Goal: Task Accomplishment & Management: Manage account settings

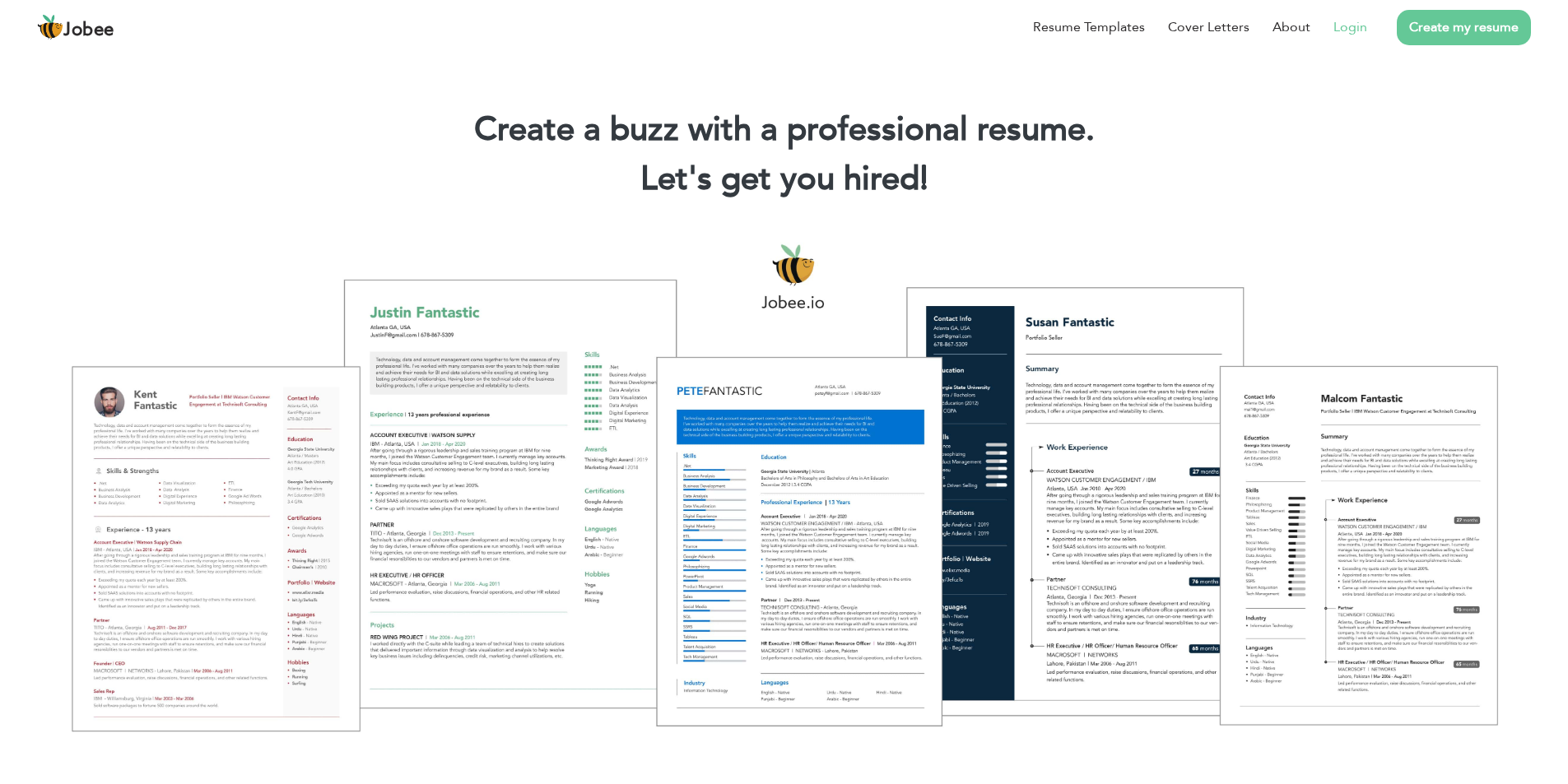
click at [1357, 29] on link "Login" at bounding box center [1351, 27] width 34 height 20
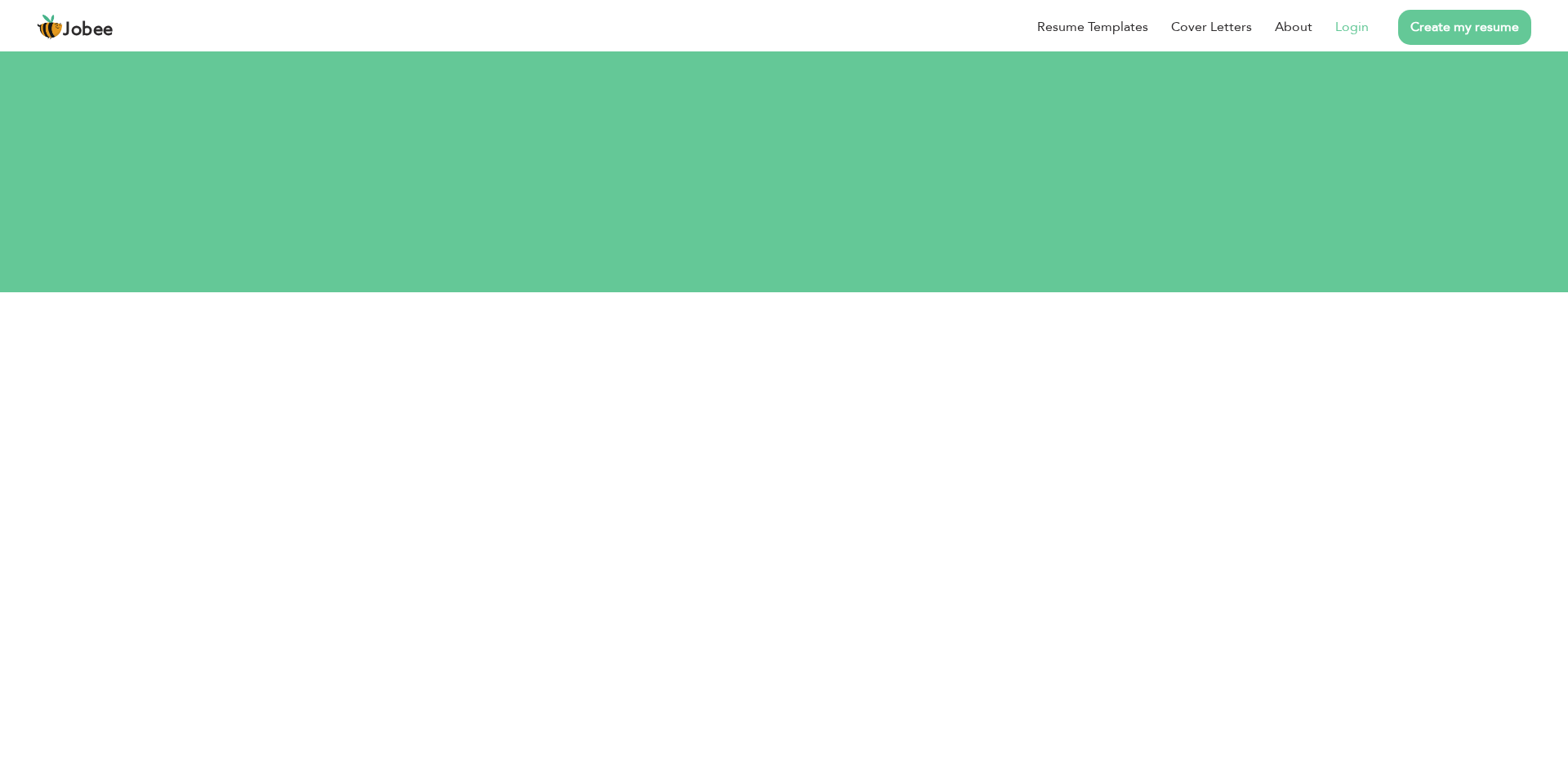
click at [725, 384] on input "text" at bounding box center [784, 400] width 579 height 33
type input "muhammadqasirqayyum@gmail.com"
click at [771, 607] on button "Login with Google" at bounding box center [780, 630] width 206 height 47
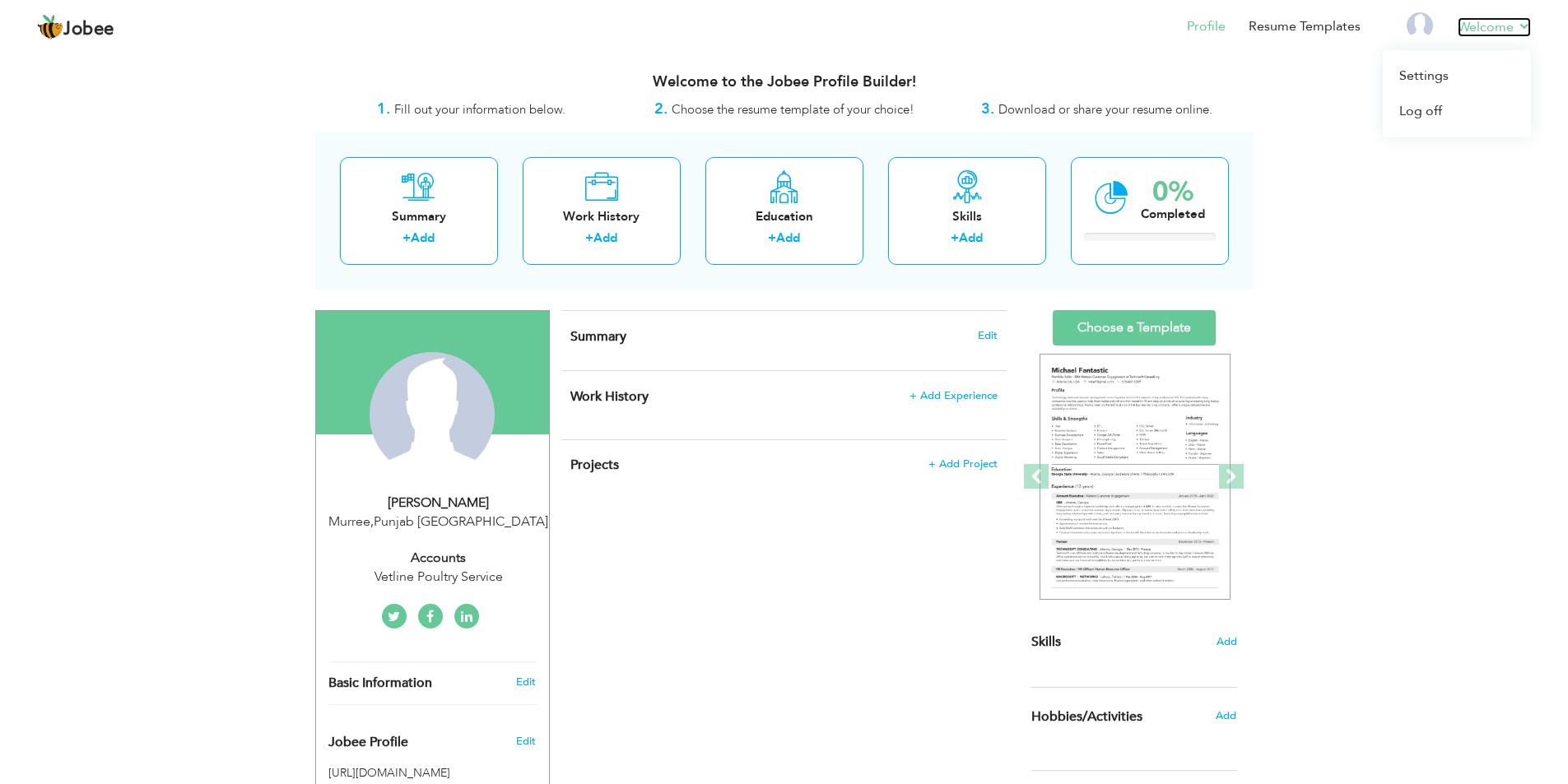
click at [1524, 23] on link "Welcome" at bounding box center [1494, 27] width 74 height 20
click at [1417, 110] on link "Log off" at bounding box center [1457, 110] width 148 height 35
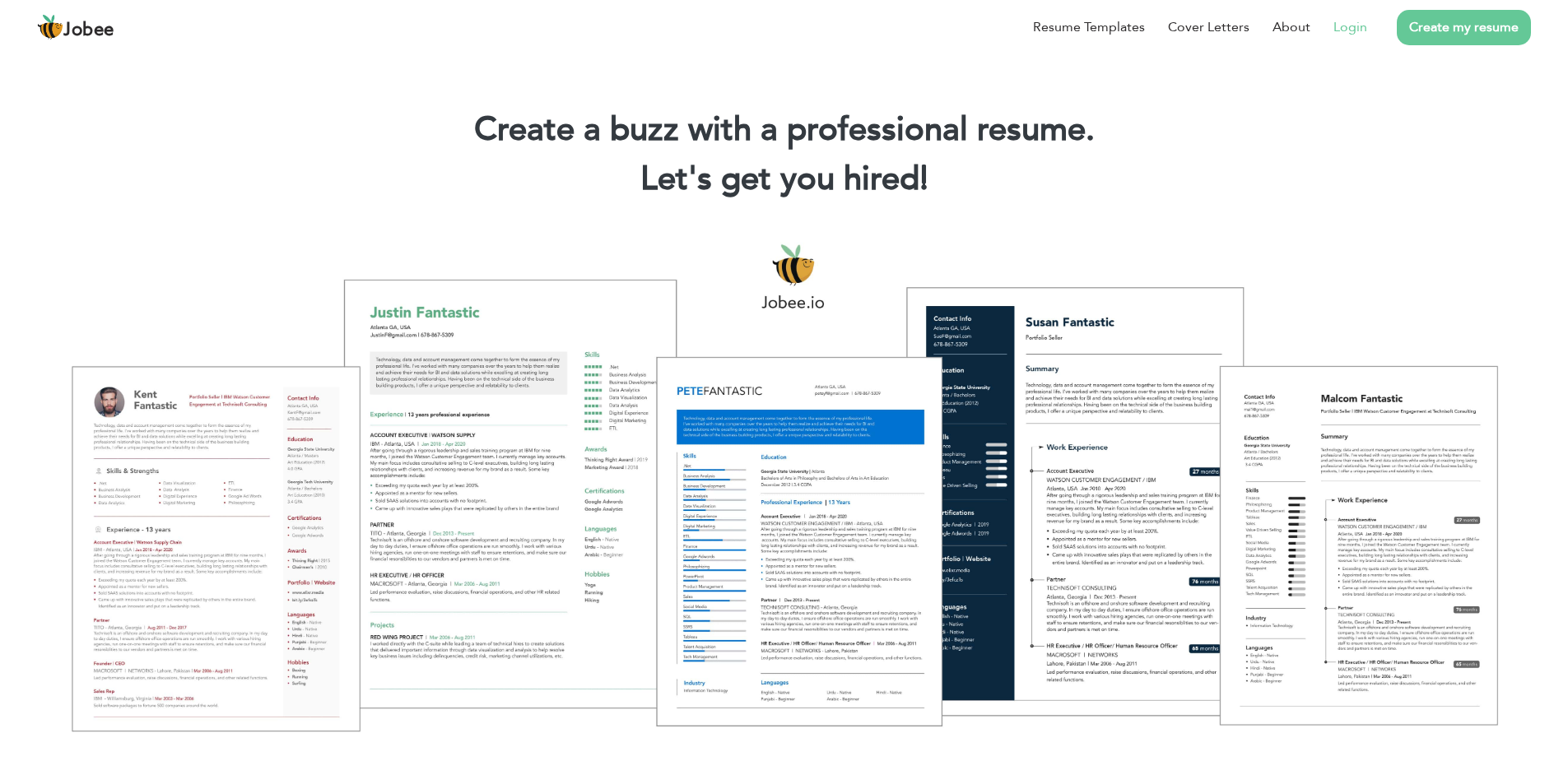
click at [1347, 28] on link "Login" at bounding box center [1351, 27] width 34 height 20
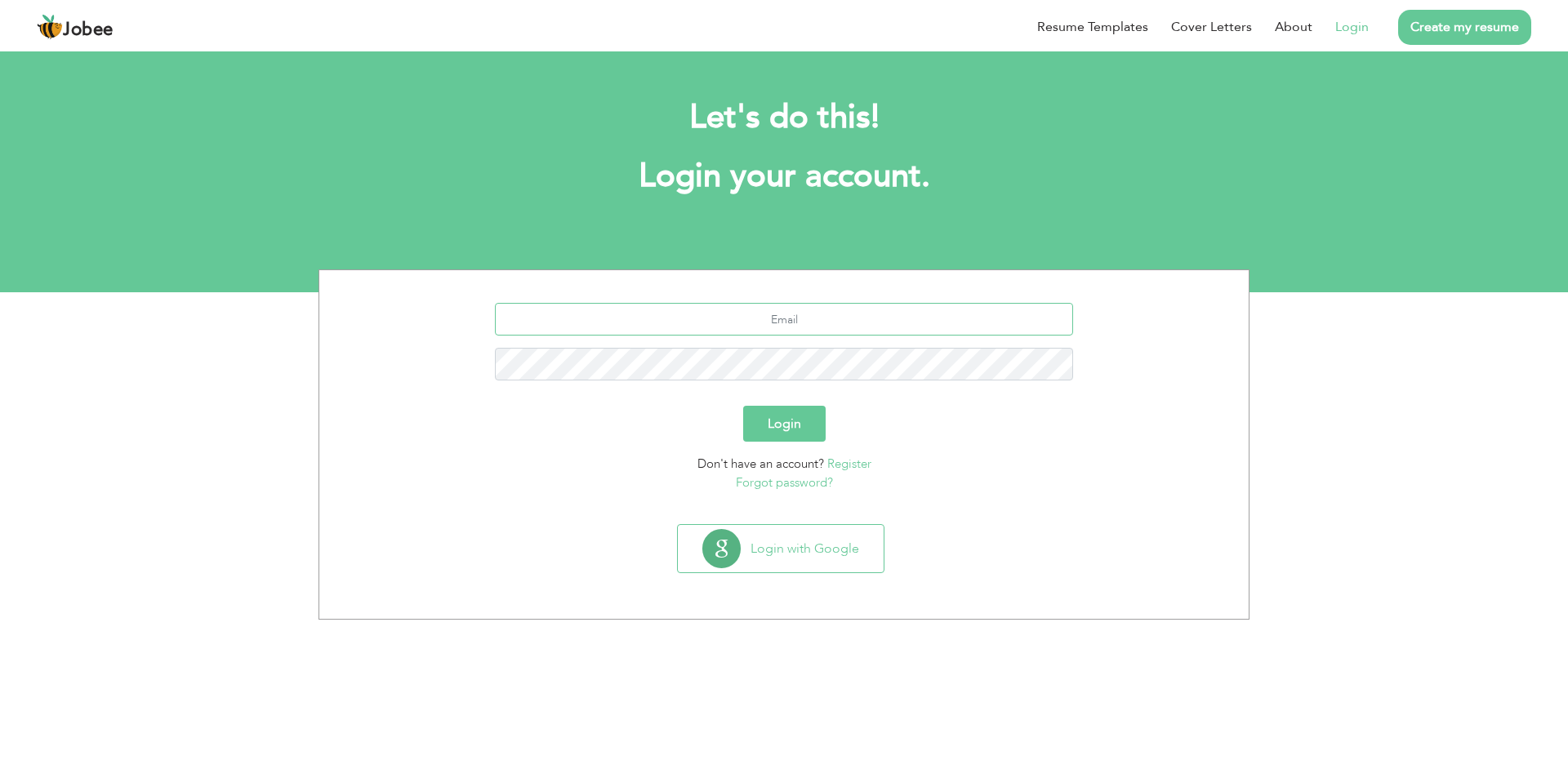
click at [789, 317] on input "text" at bounding box center [784, 319] width 579 height 33
type input "[EMAIL_ADDRESS][DOMAIN_NAME]"
click at [743, 405] on button "Login" at bounding box center [784, 423] width 83 height 36
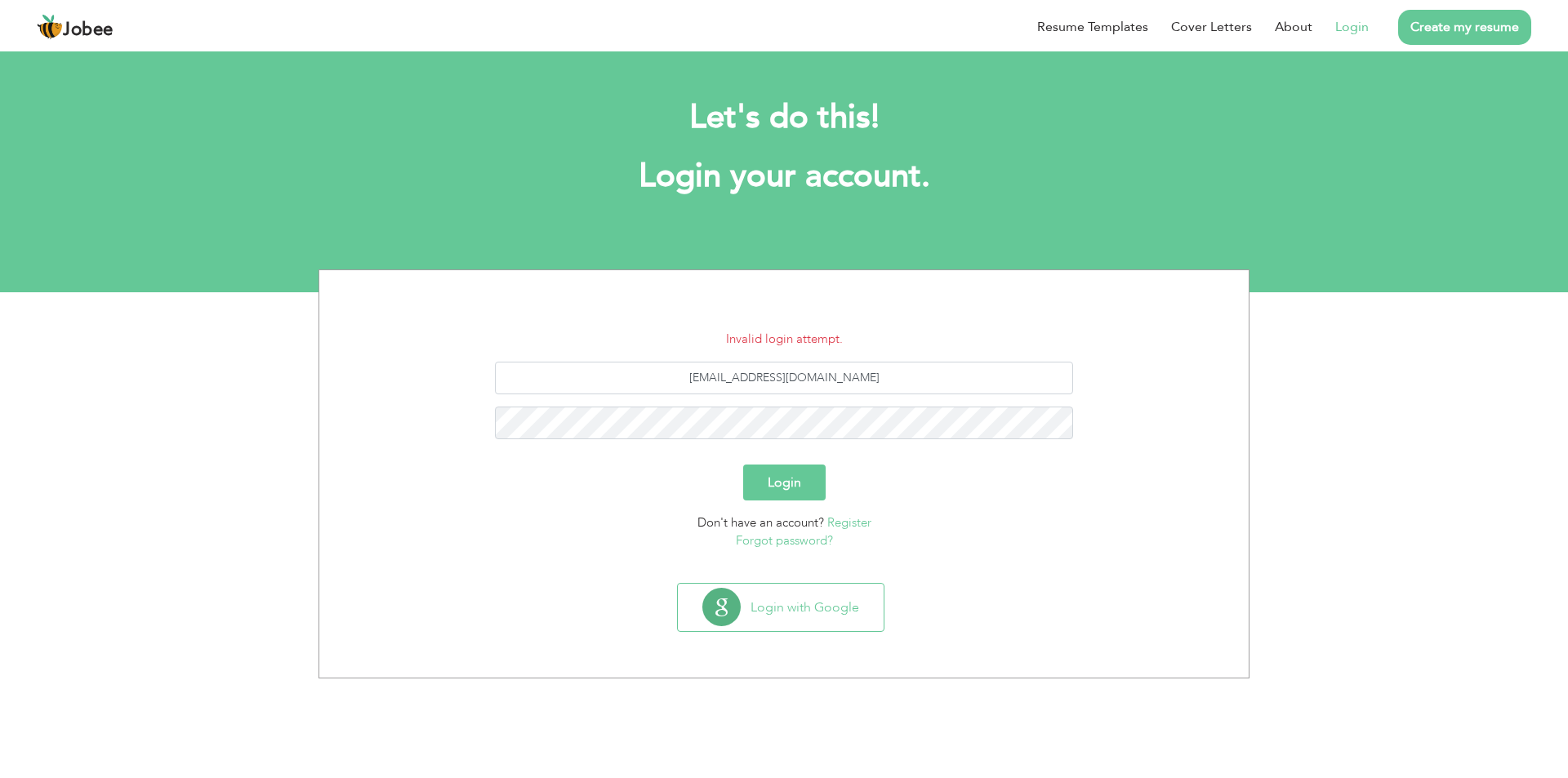
click at [772, 536] on link "Forgot password?" at bounding box center [784, 540] width 97 height 16
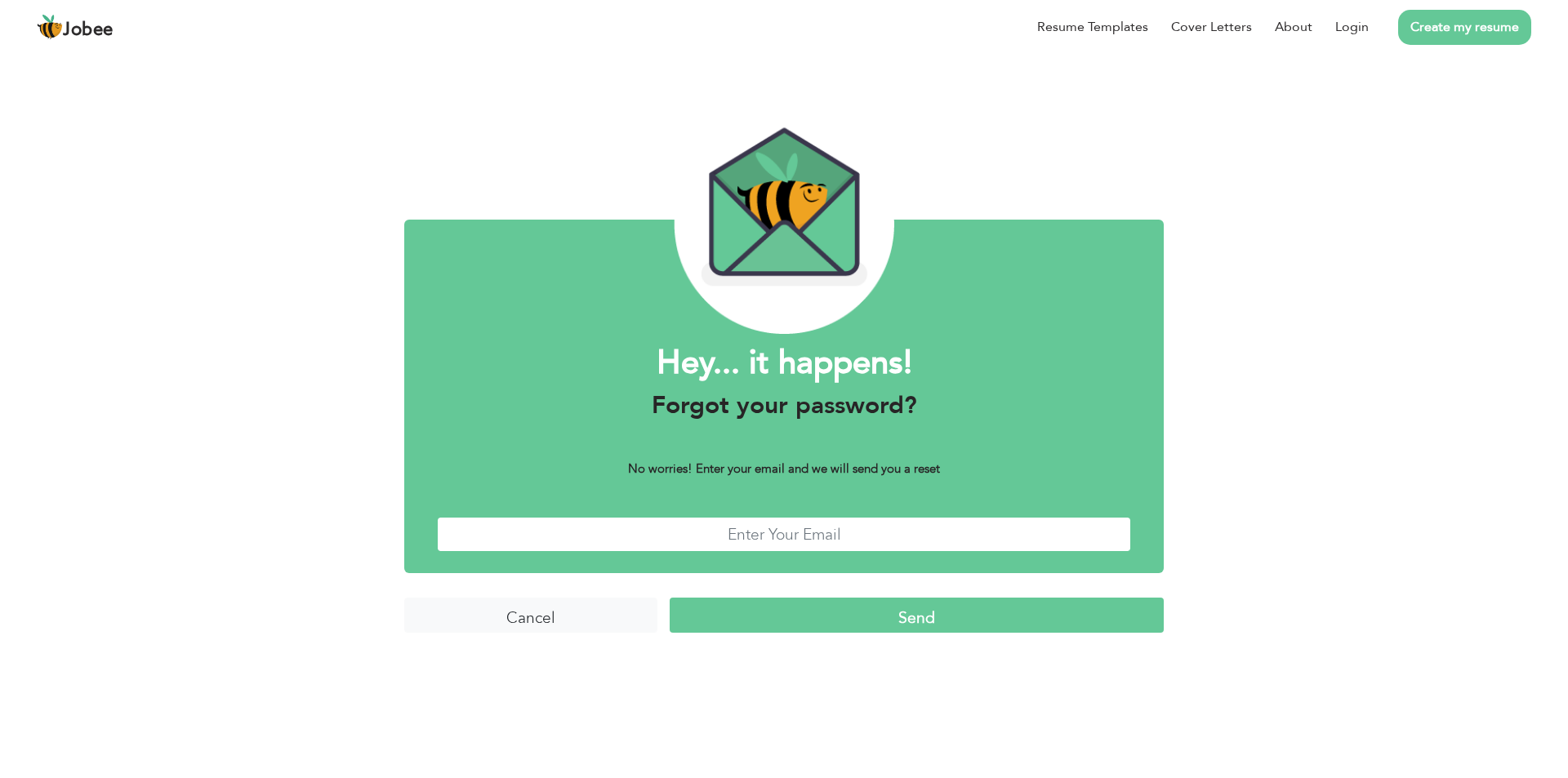
click at [730, 536] on input "text" at bounding box center [784, 534] width 694 height 35
type input "[EMAIL_ADDRESS][DOMAIN_NAME]"
click at [801, 617] on input "Send" at bounding box center [916, 614] width 494 height 35
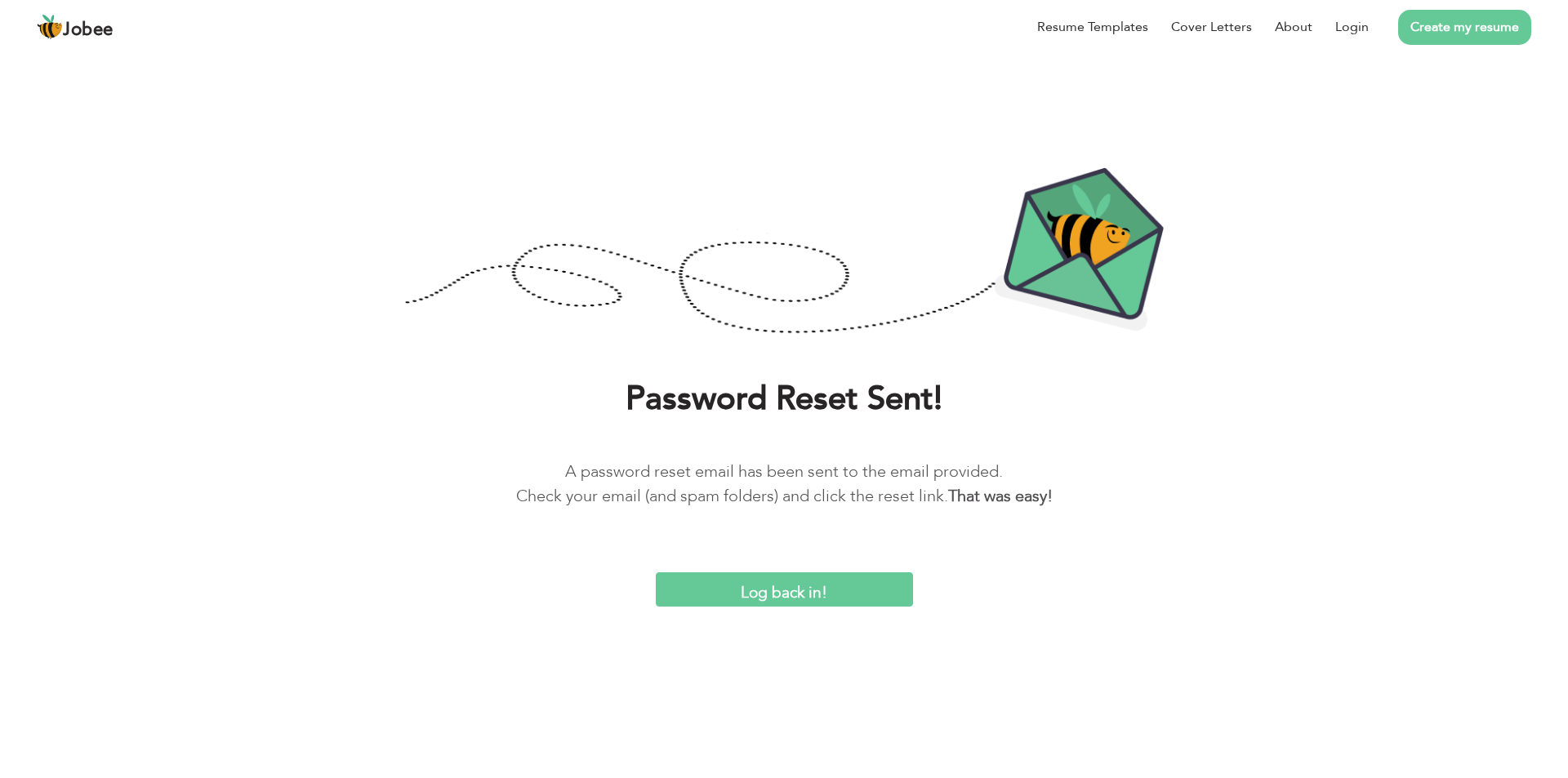
click at [747, 597] on input "Log back in!" at bounding box center [784, 589] width 258 height 35
click at [754, 597] on input "Log back in!" at bounding box center [784, 589] width 258 height 35
click at [775, 587] on input "Log back in!" at bounding box center [784, 589] width 258 height 35
click at [1345, 32] on link "Login" at bounding box center [1352, 27] width 34 height 20
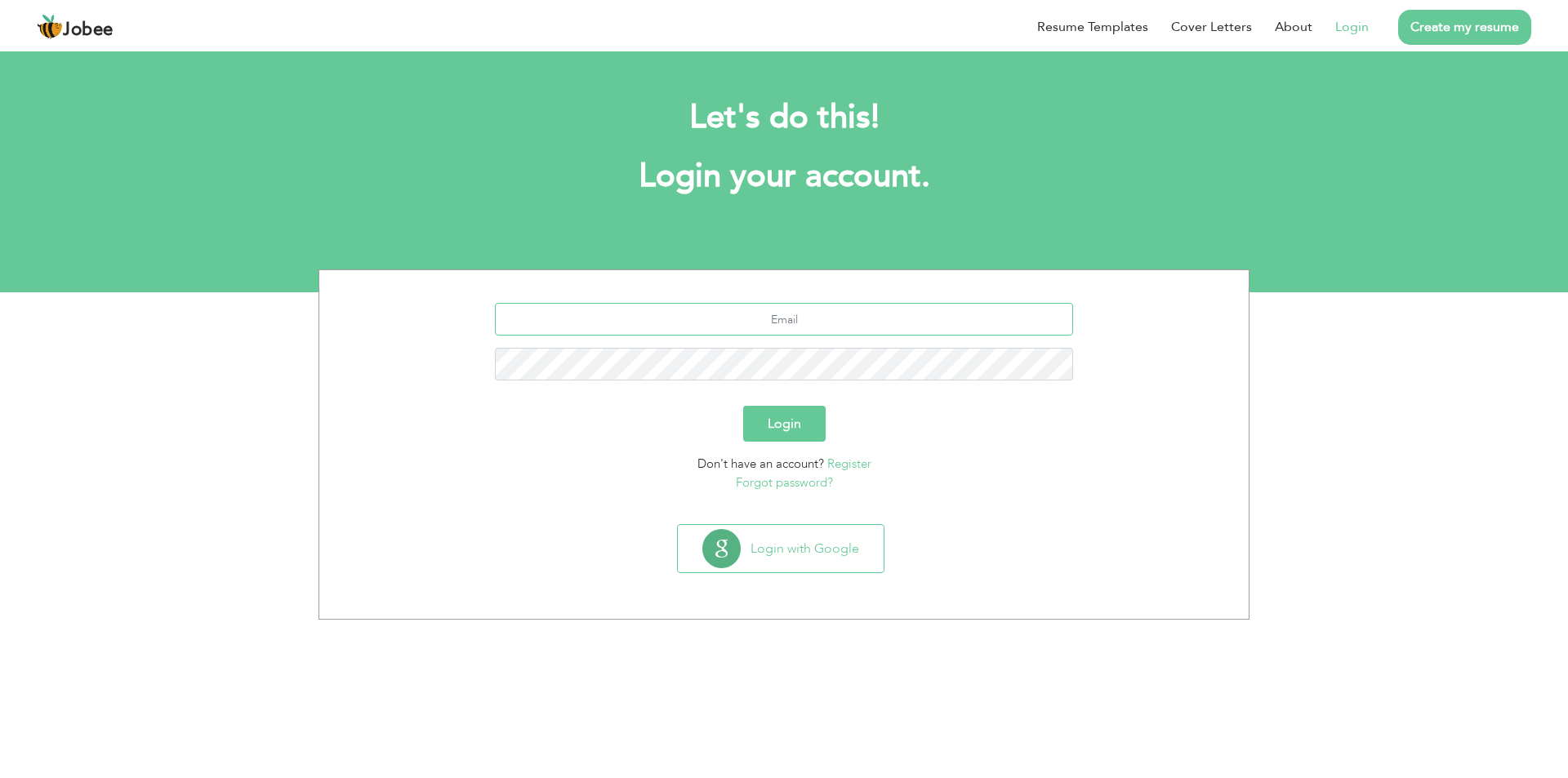
click at [728, 323] on input "text" at bounding box center [784, 319] width 579 height 33
type input "[EMAIL_ADDRESS][DOMAIN_NAME]"
click at [743, 405] on button "Login" at bounding box center [784, 423] width 83 height 36
